Goal: Task Accomplishment & Management: Manage account settings

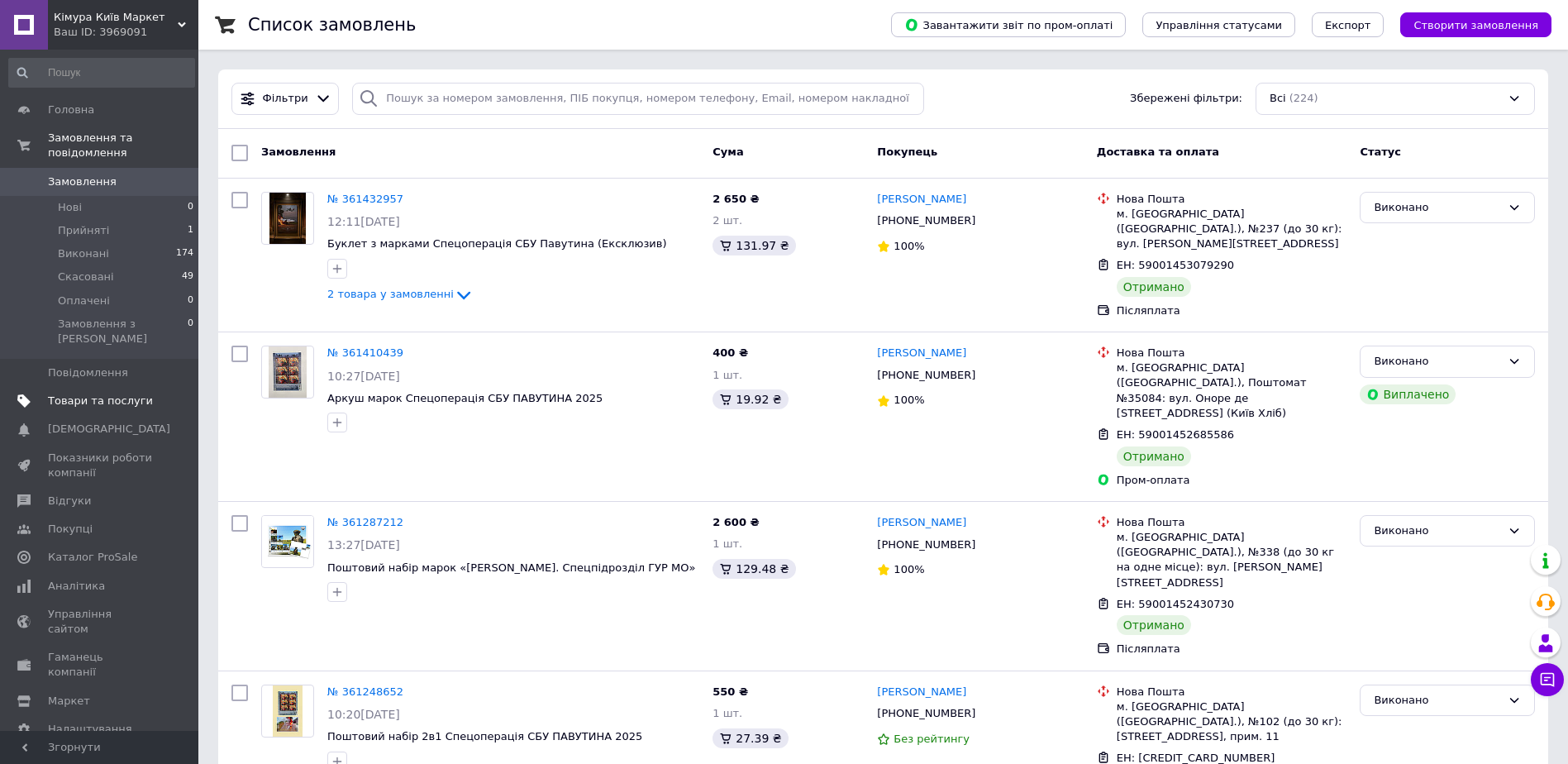
click at [115, 393] on span "Товари та послуги" at bounding box center [101, 400] width 105 height 15
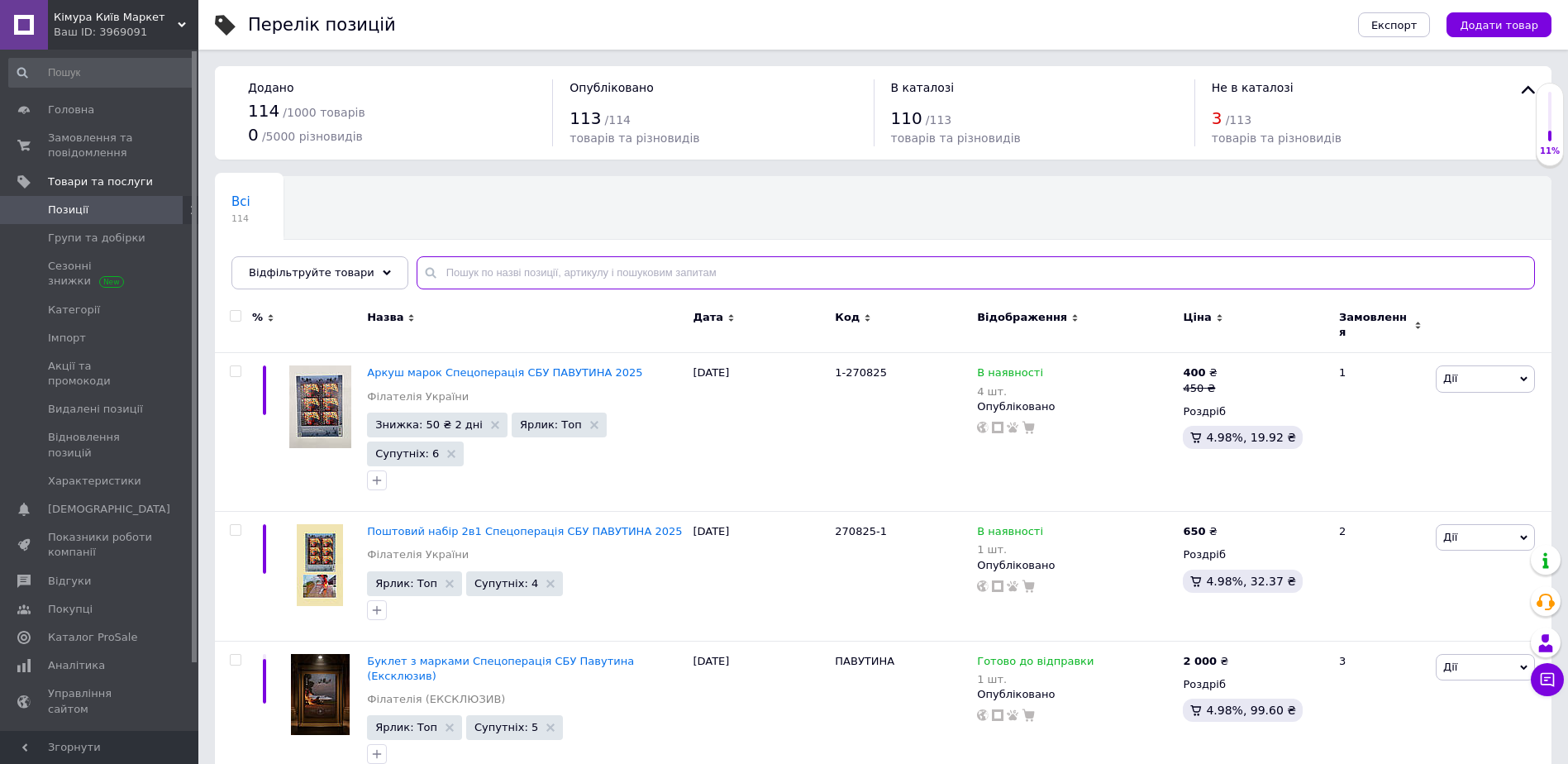
click at [511, 272] on input "text" at bounding box center [976, 273] width 1119 height 34
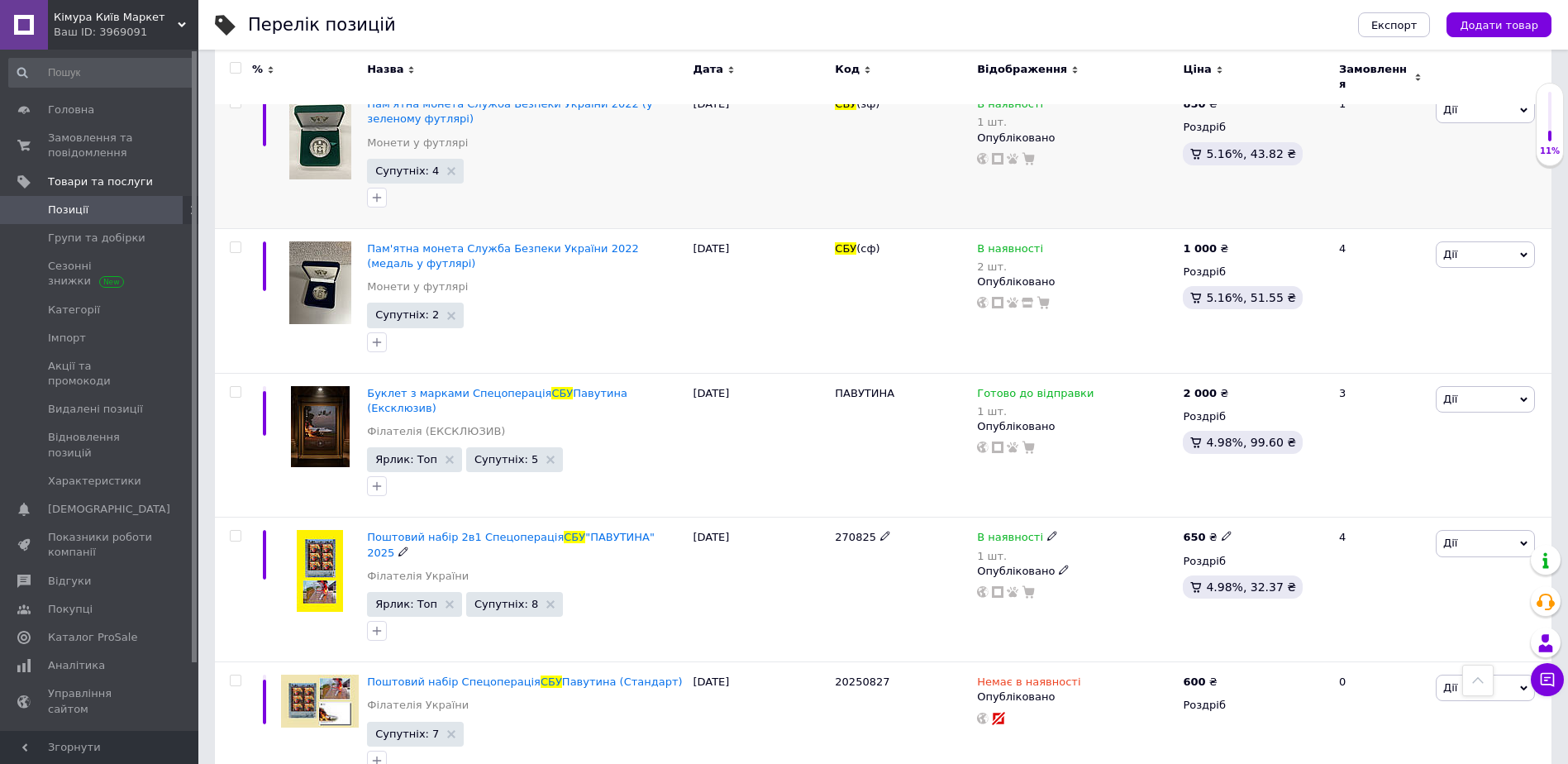
scroll to position [820, 0]
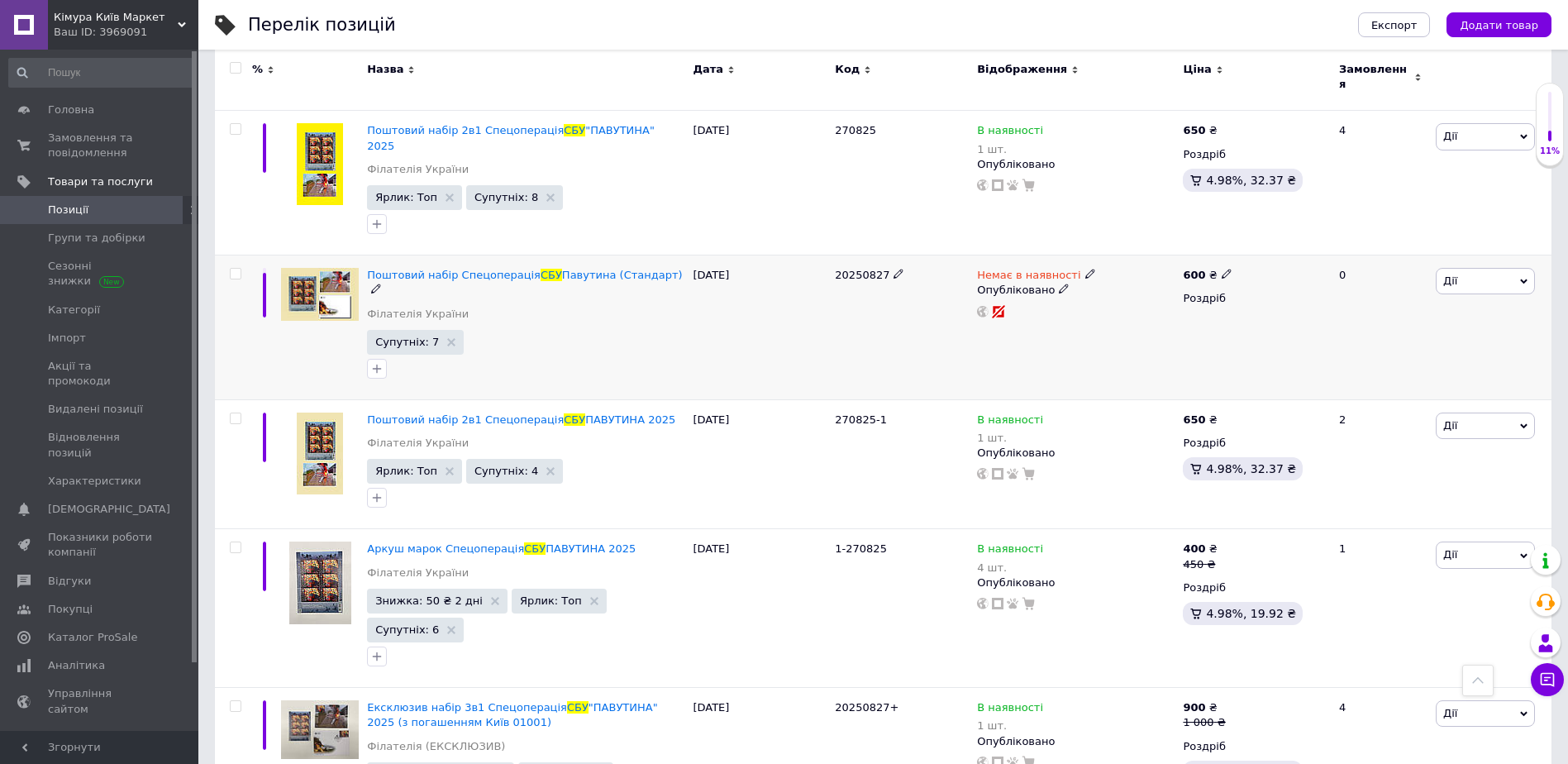
type input "сбу"
click at [1486, 268] on span "Дії" at bounding box center [1485, 281] width 100 height 27
click at [1423, 441] on li "Приховати" at bounding box center [1425, 451] width 219 height 23
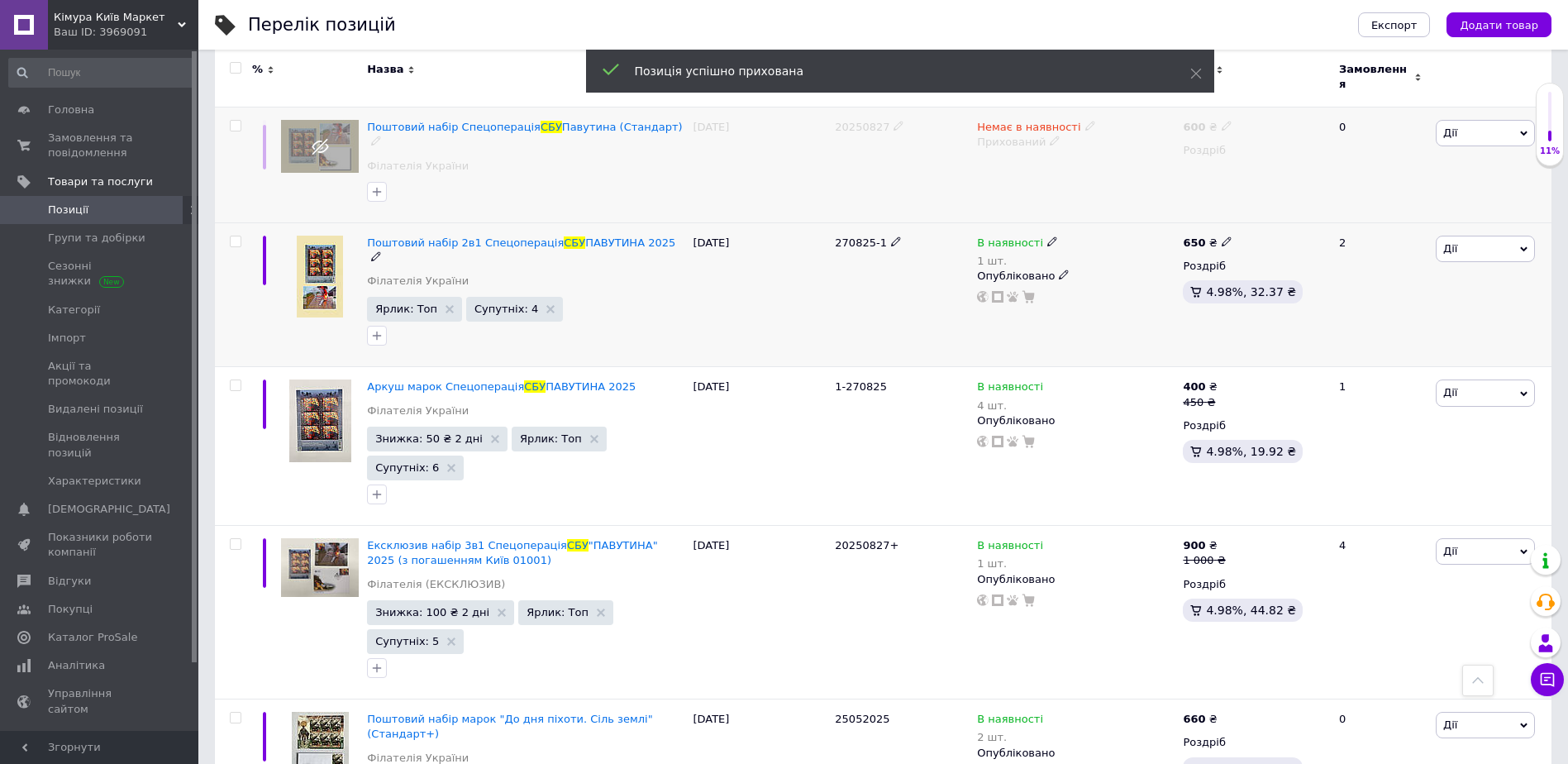
scroll to position [986, 0]
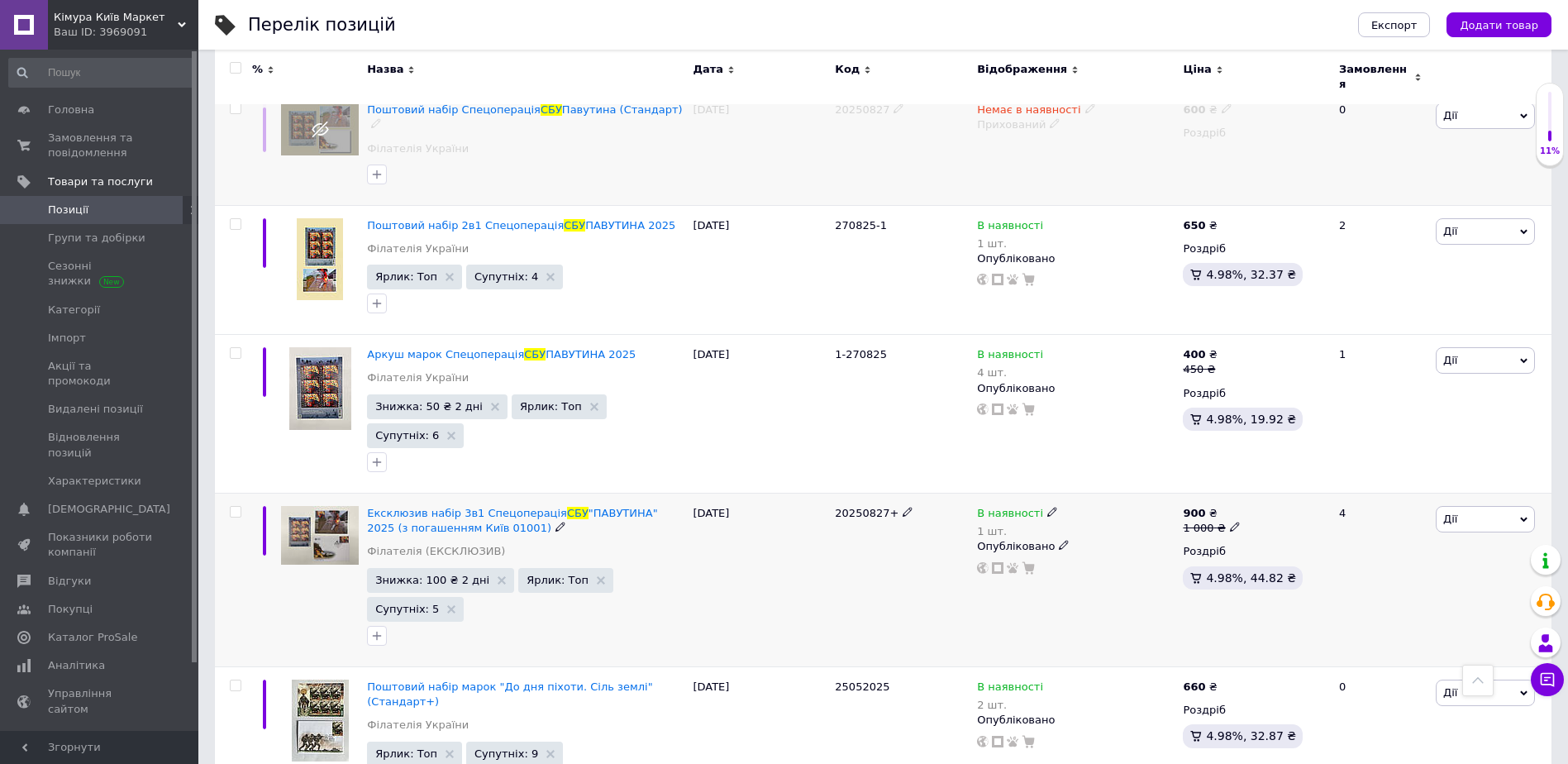
click at [1048, 507] on icon at bounding box center [1053, 512] width 10 height 10
click at [1245, 465] on div "Наявність В наявності Немає в наявності Під замовлення Готово до відправки Зали…" at bounding box center [1167, 522] width 207 height 115
drag, startPoint x: 1100, startPoint y: 477, endPoint x: 1003, endPoint y: 479, distance: 97.0
click at [1003, 506] on div "В наявності 1 шт. Наявність В наявності Немає в наявності Під замовлення Готово…" at bounding box center [1076, 540] width 198 height 69
type input "3"
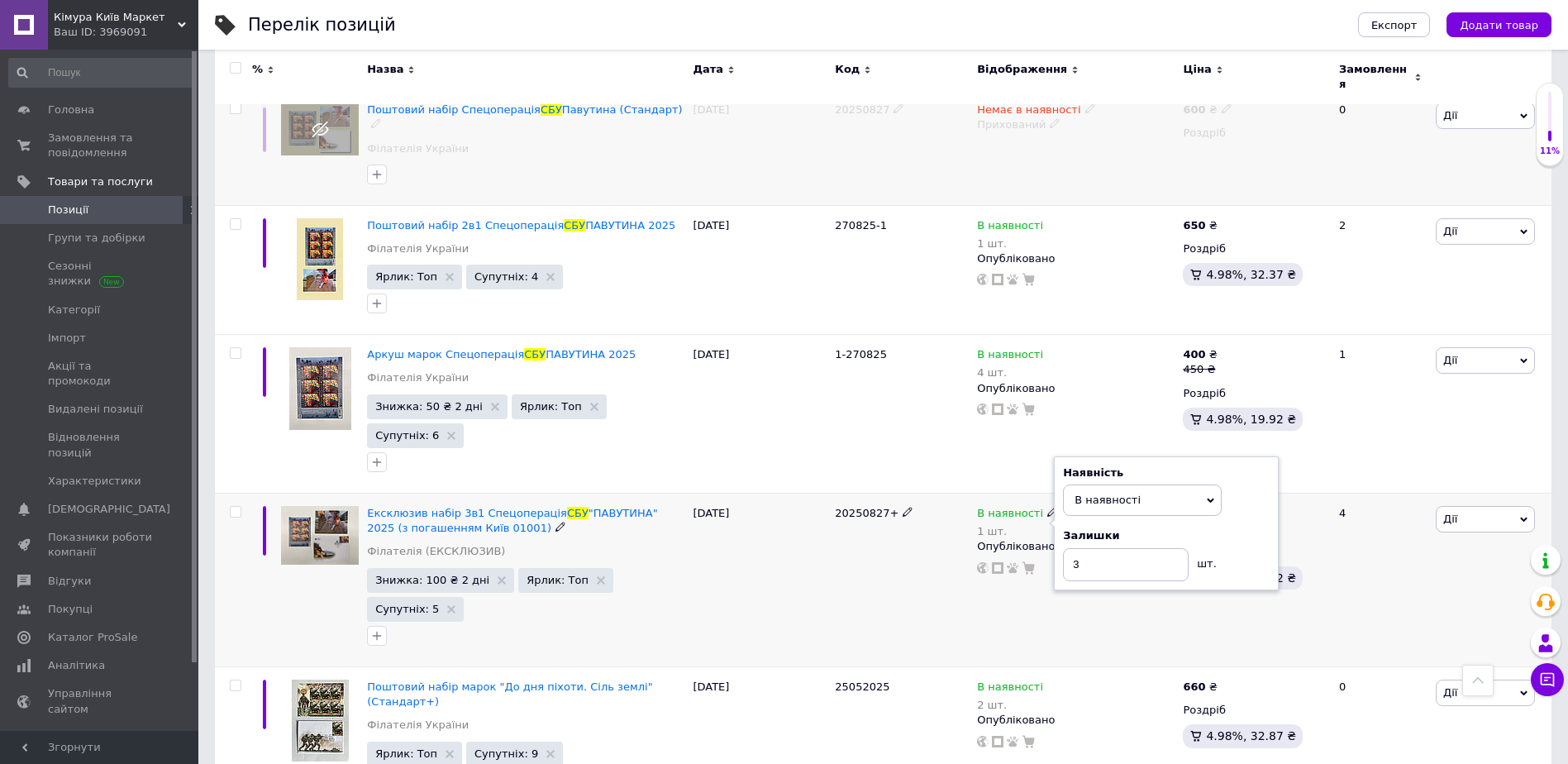
click at [954, 524] on div "20250827+" at bounding box center [902, 581] width 142 height 174
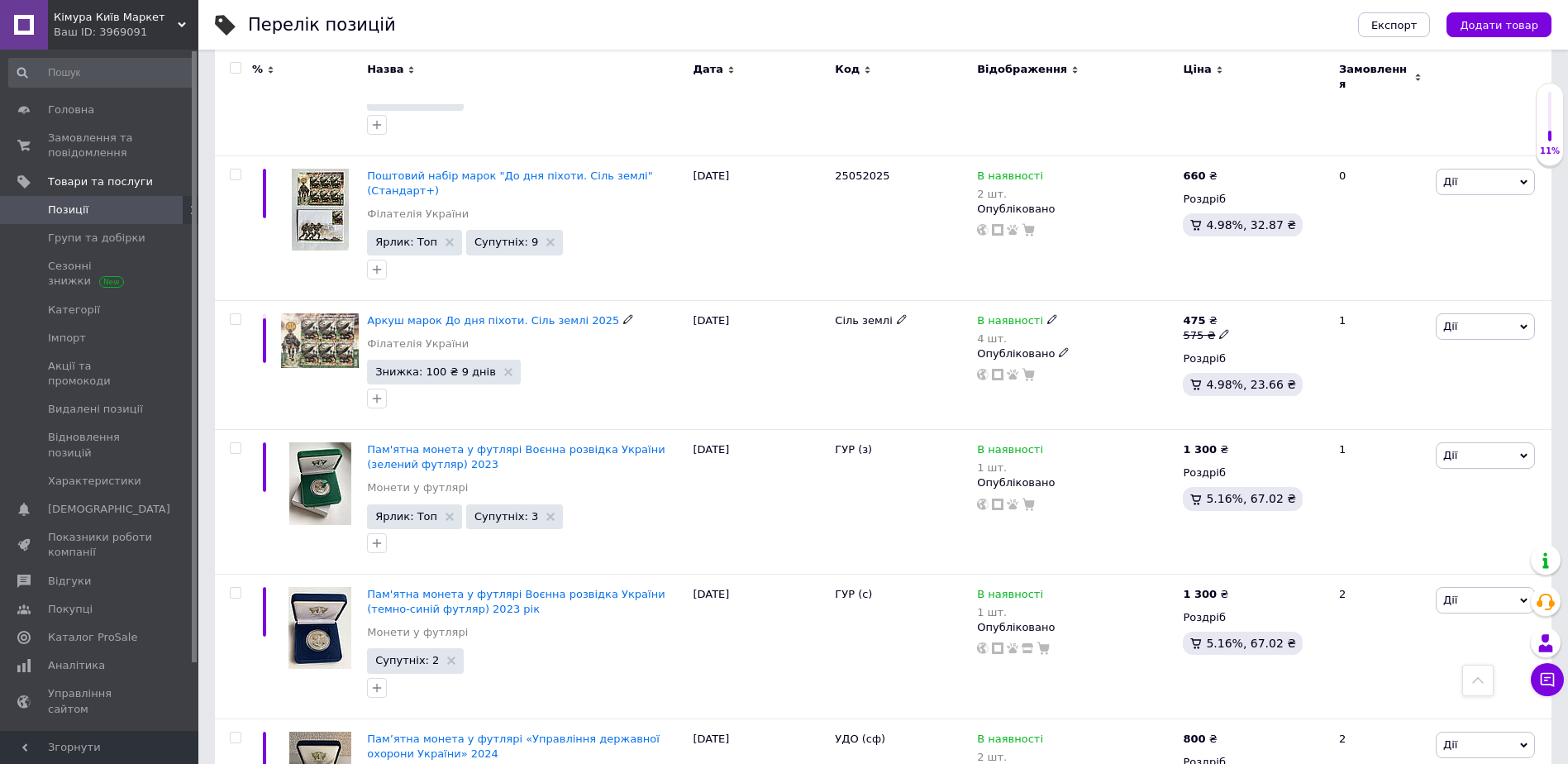
scroll to position [1485, 0]
